Goal: Find specific page/section

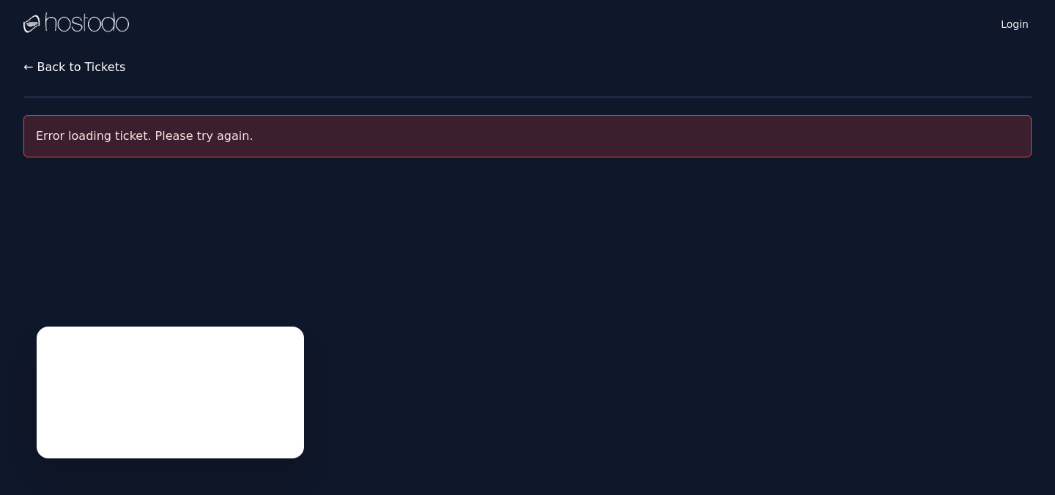
click at [59, 70] on button "← Back to Tickets" at bounding box center [74, 68] width 102 height 18
